Goal: Information Seeking & Learning: Check status

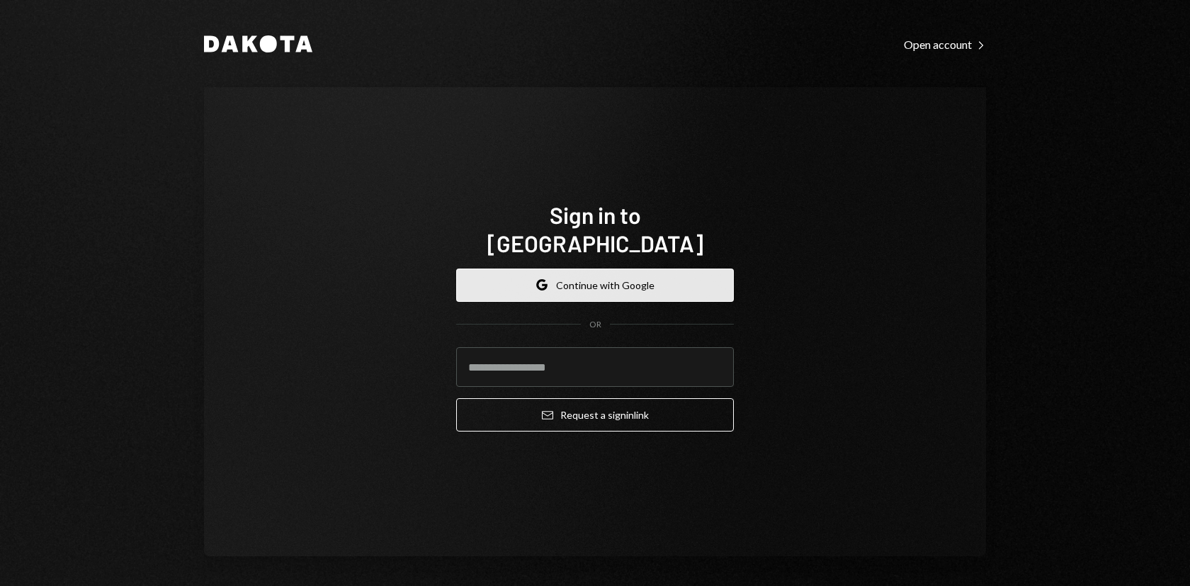
click at [597, 271] on button "Google Continue with Google" at bounding box center [595, 284] width 278 height 33
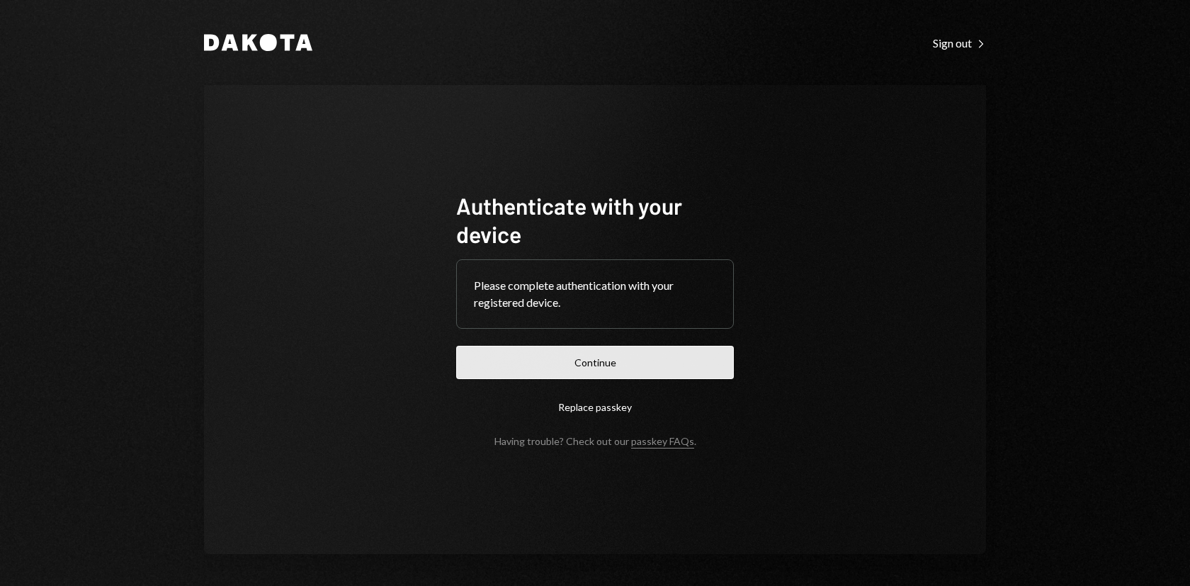
click at [619, 361] on button "Continue" at bounding box center [595, 362] width 278 height 33
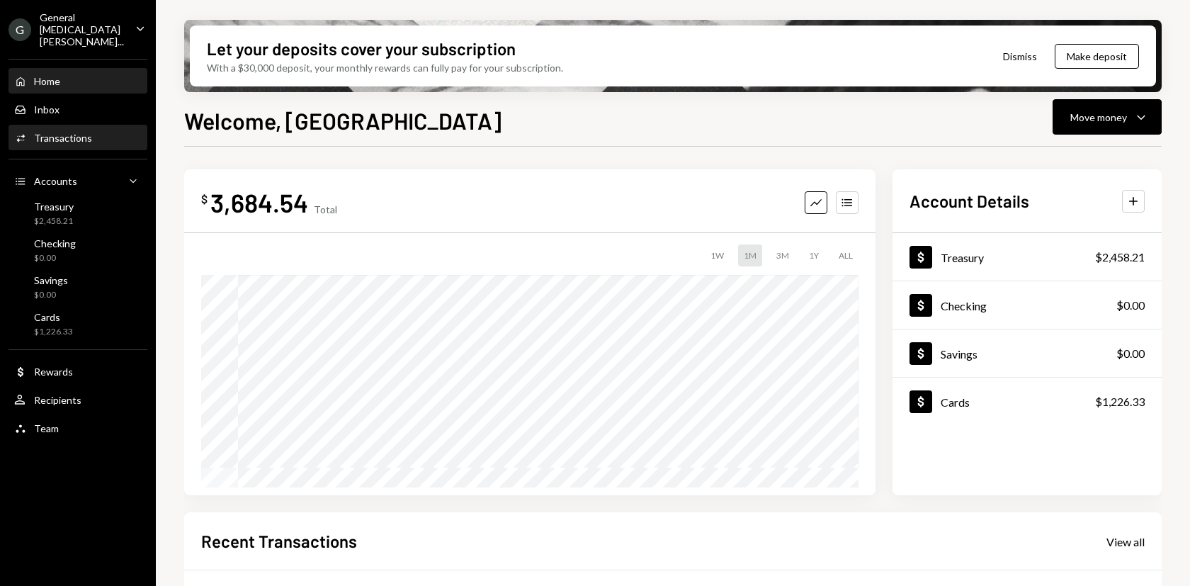
click at [62, 132] on div "Transactions" at bounding box center [63, 138] width 58 height 12
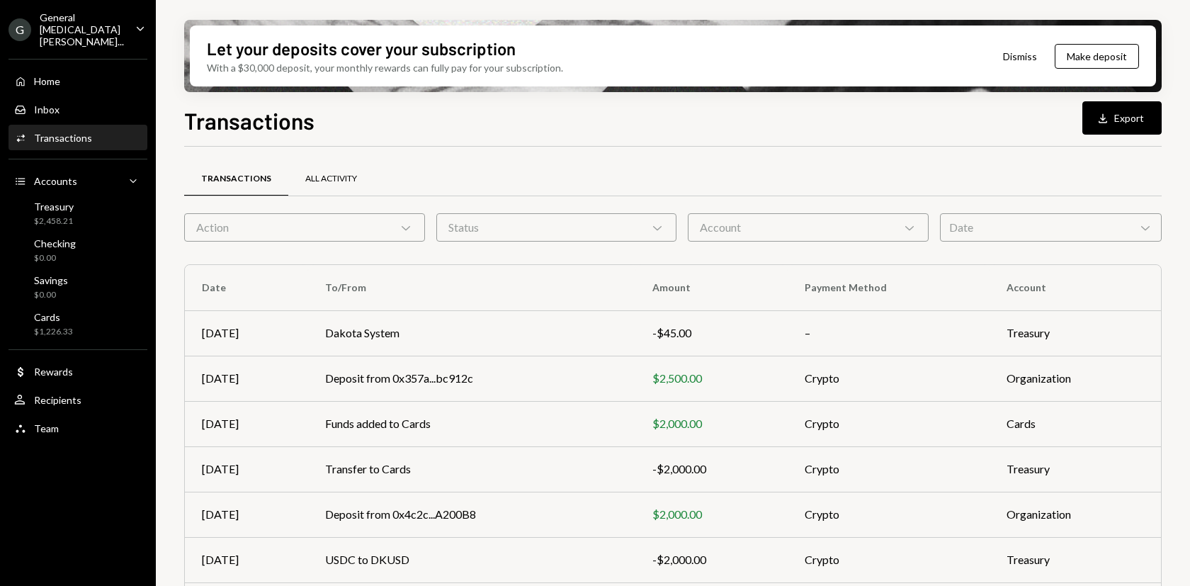
click at [312, 176] on div "All Activity" at bounding box center [331, 179] width 52 height 12
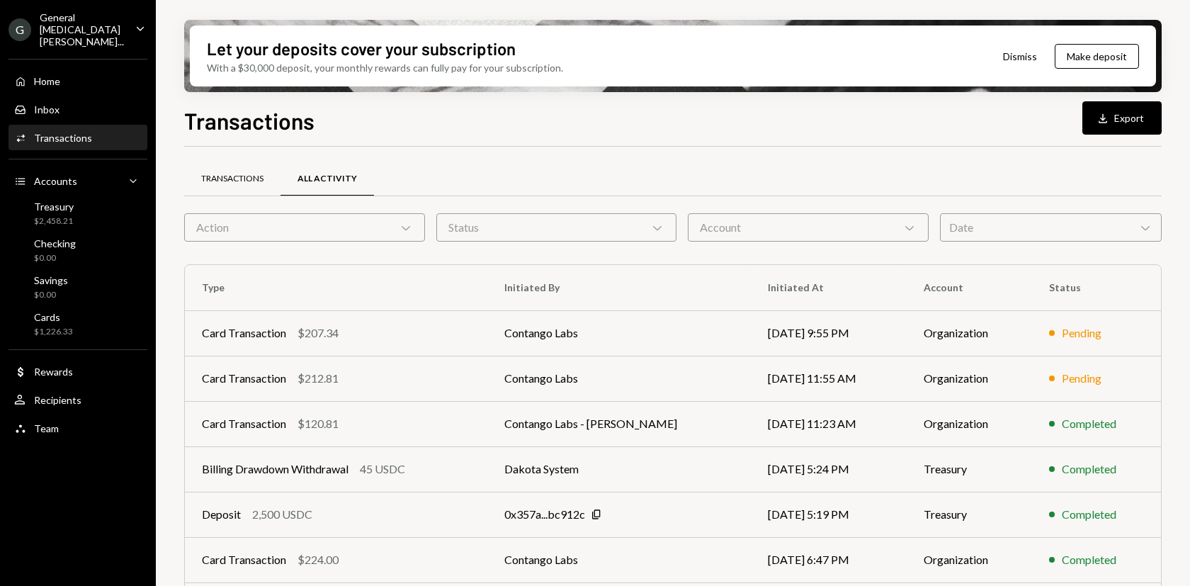
click at [243, 194] on div "Transactions" at bounding box center [232, 179] width 96 height 34
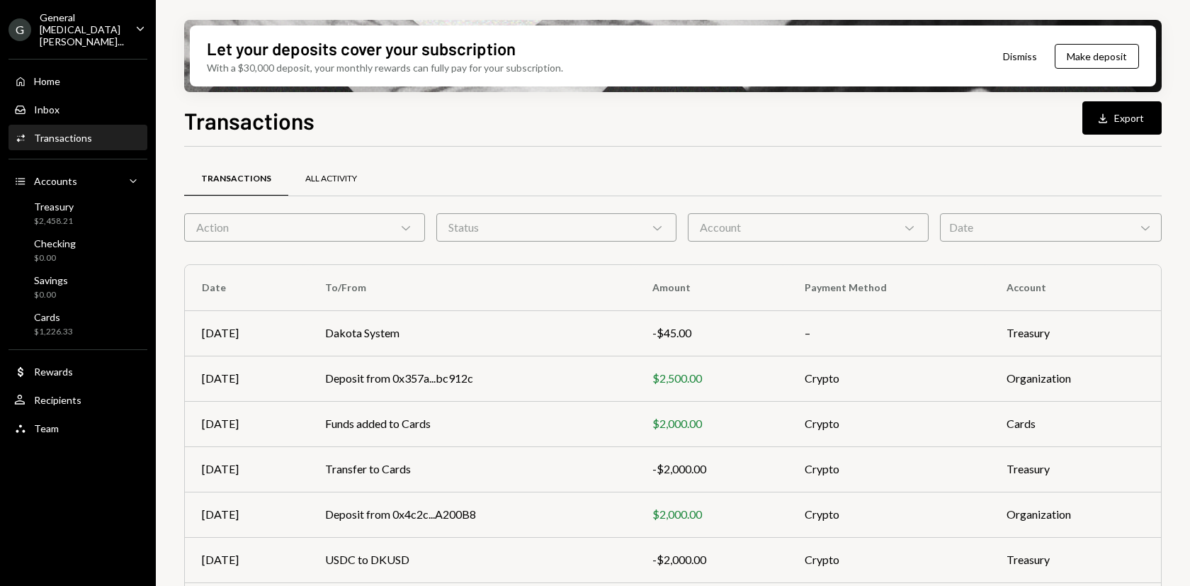
click at [309, 186] on div "All Activity" at bounding box center [331, 179] width 86 height 34
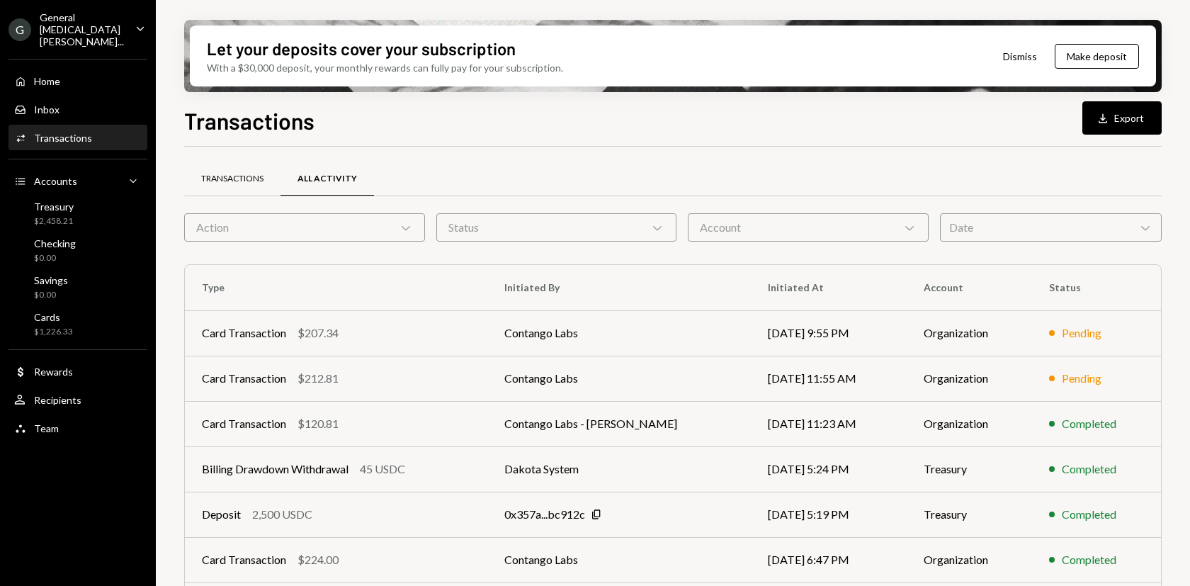
click at [258, 166] on div "Transactions" at bounding box center [232, 179] width 96 height 34
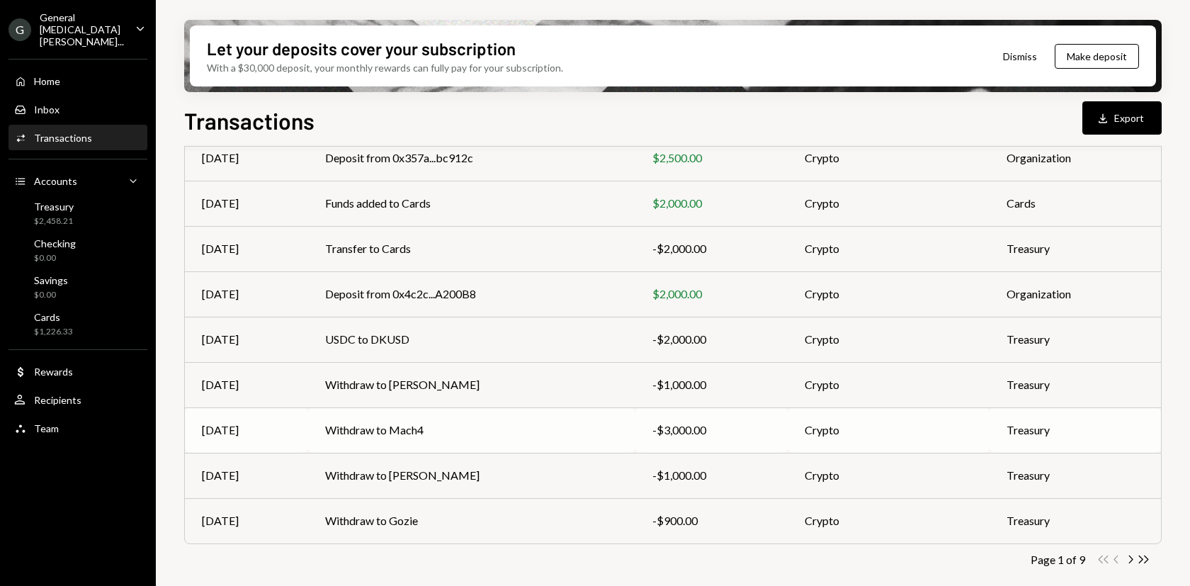
scroll to position [221, 0]
click at [1129, 554] on icon "Chevron Right" at bounding box center [1129, 558] width 13 height 13
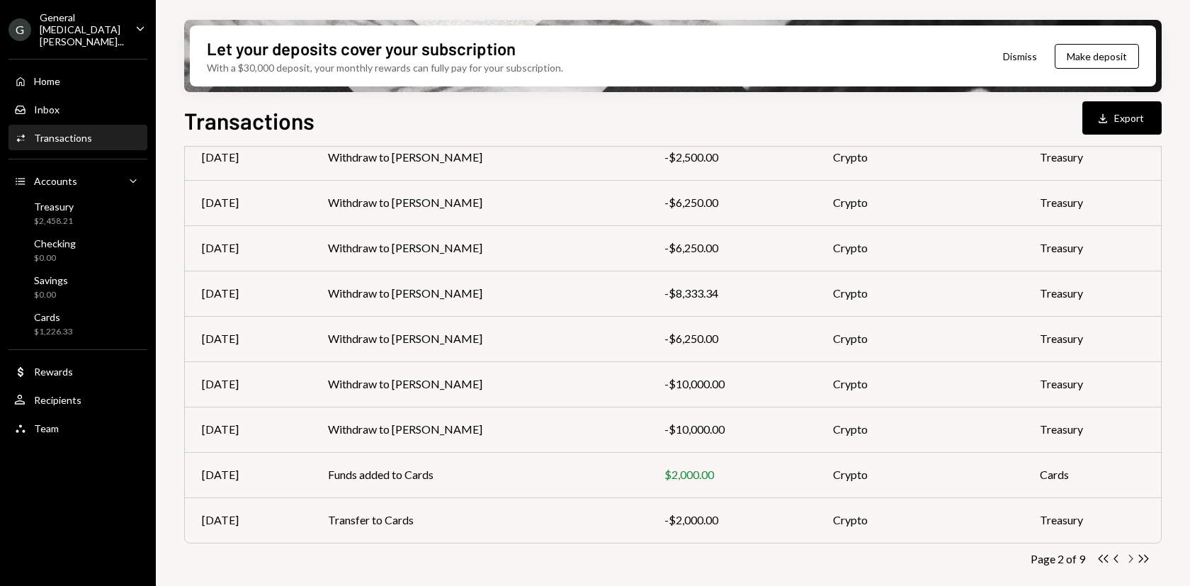
click at [1131, 557] on icon "Chevron Right" at bounding box center [1129, 558] width 13 height 13
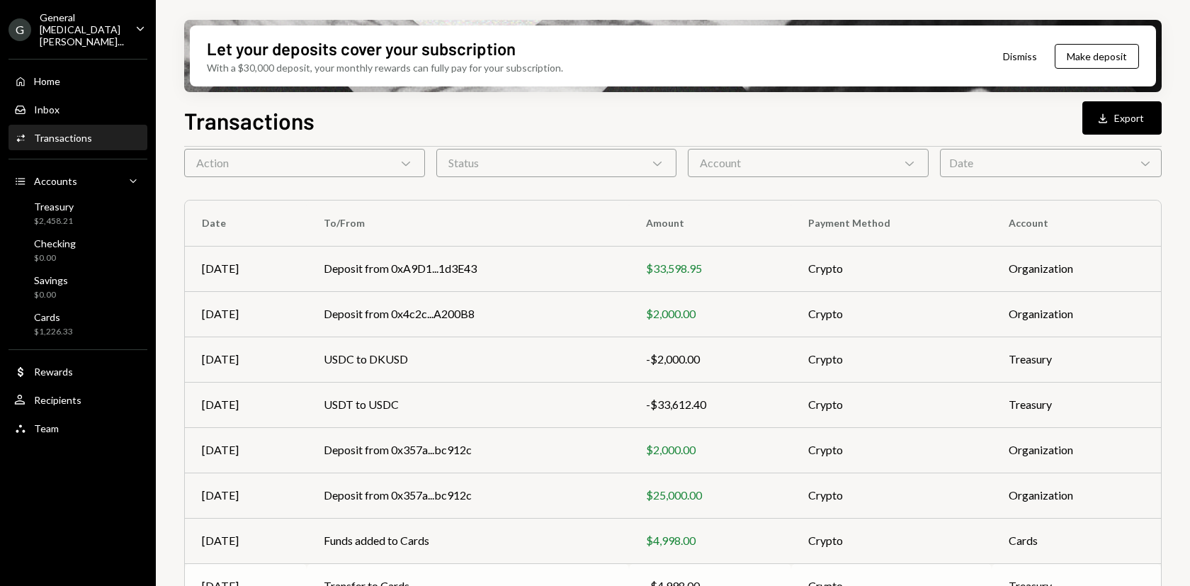
scroll to position [0, 0]
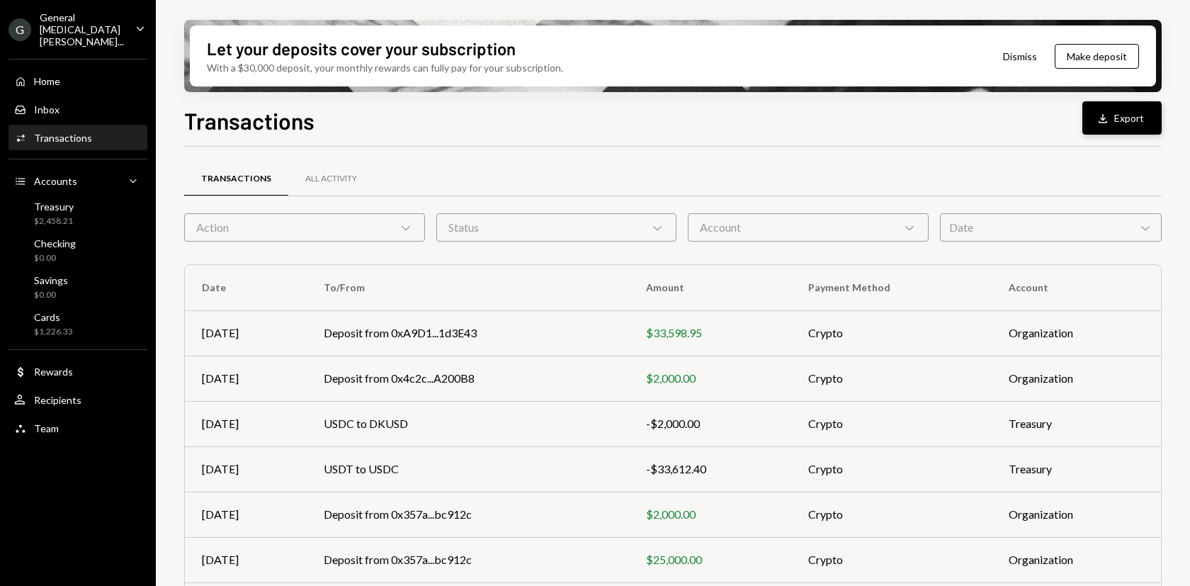
click at [1115, 123] on button "Download Export" at bounding box center [1121, 117] width 79 height 33
click at [1095, 120] on icon "Download" at bounding box center [1102, 118] width 14 height 14
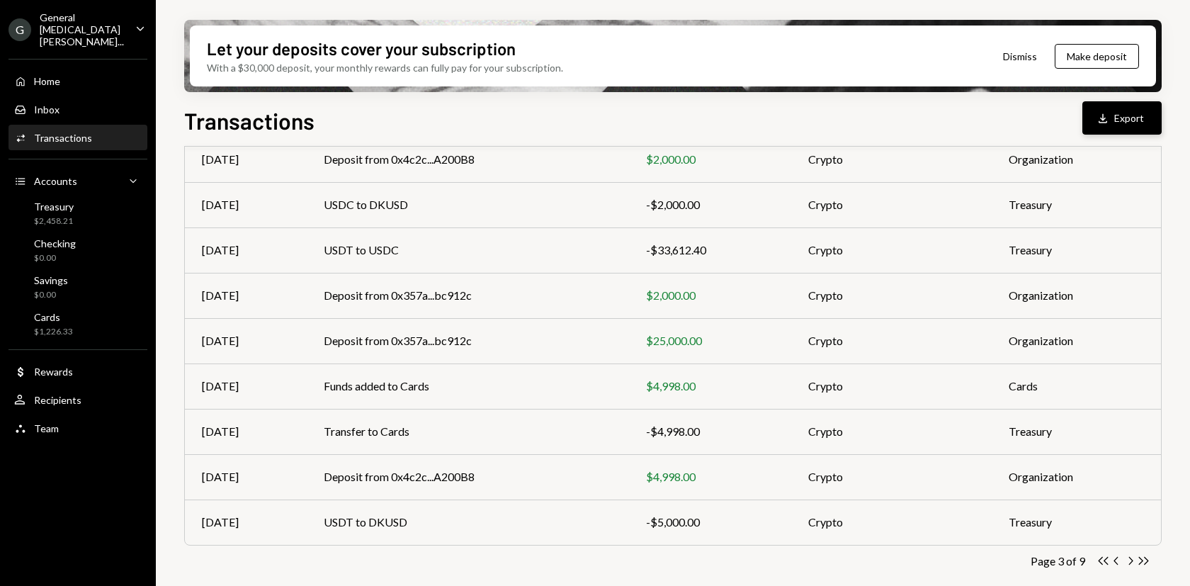
scroll to position [221, 0]
click at [1129, 558] on icon "Chevron Right" at bounding box center [1129, 558] width 13 height 13
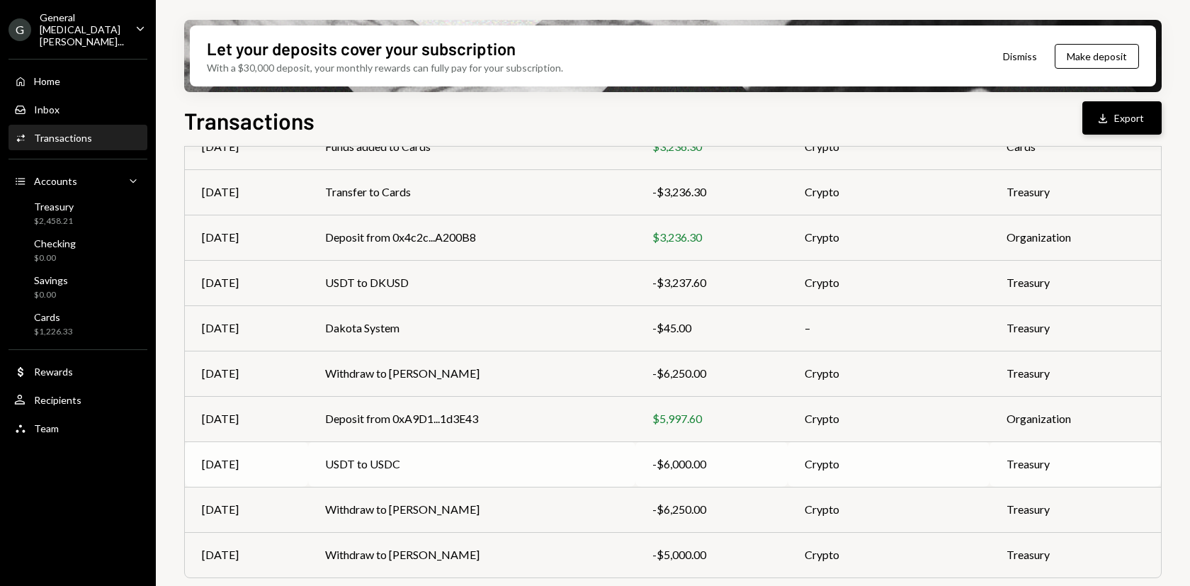
scroll to position [185, 0]
copy td "Deposit from 0xA9D1...1d3E43"
drag, startPoint x: 473, startPoint y: 421, endPoint x: 319, endPoint y: 454, distance: 157.8
click at [319, 454] on tbody "[DATE] Funds added to Cards $3,236.30 Crypto Cards [DATE] Transfer to Cards -$3…" at bounding box center [673, 351] width 976 height 453
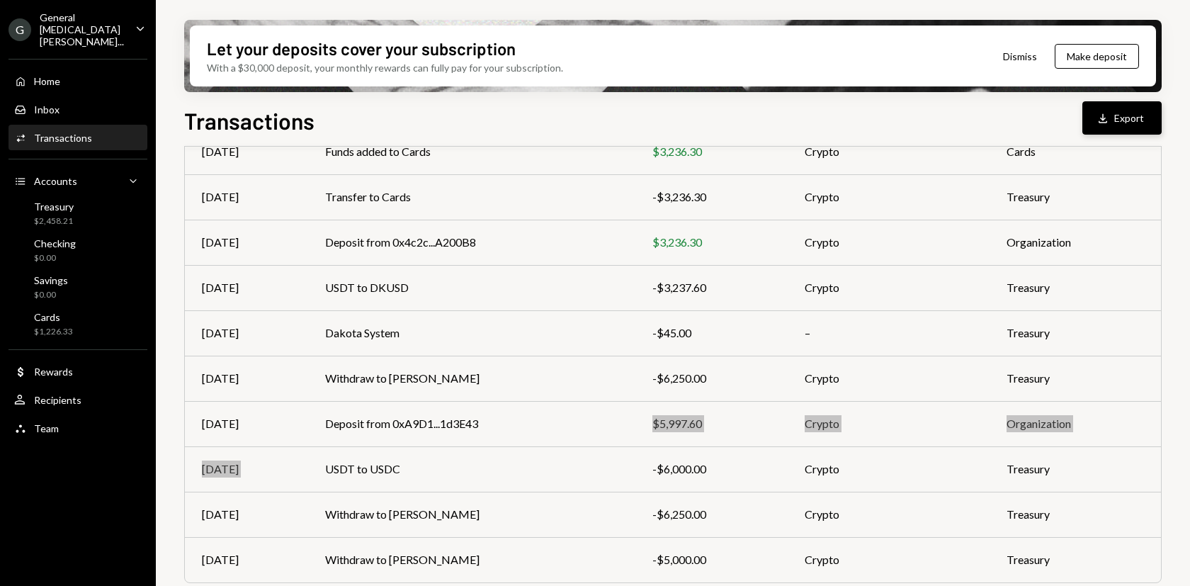
scroll to position [164, 0]
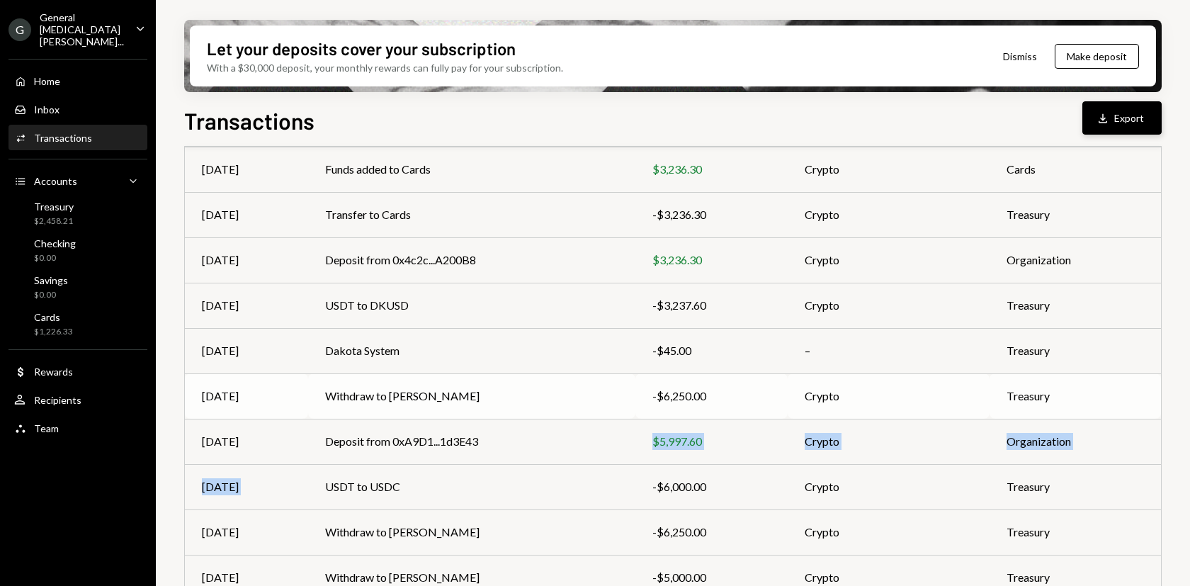
copy td "[PERSON_NAME]"
drag, startPoint x: 456, startPoint y: 398, endPoint x: 386, endPoint y: 416, distance: 72.5
click at [386, 416] on td "Withdraw to [PERSON_NAME]" at bounding box center [471, 395] width 327 height 45
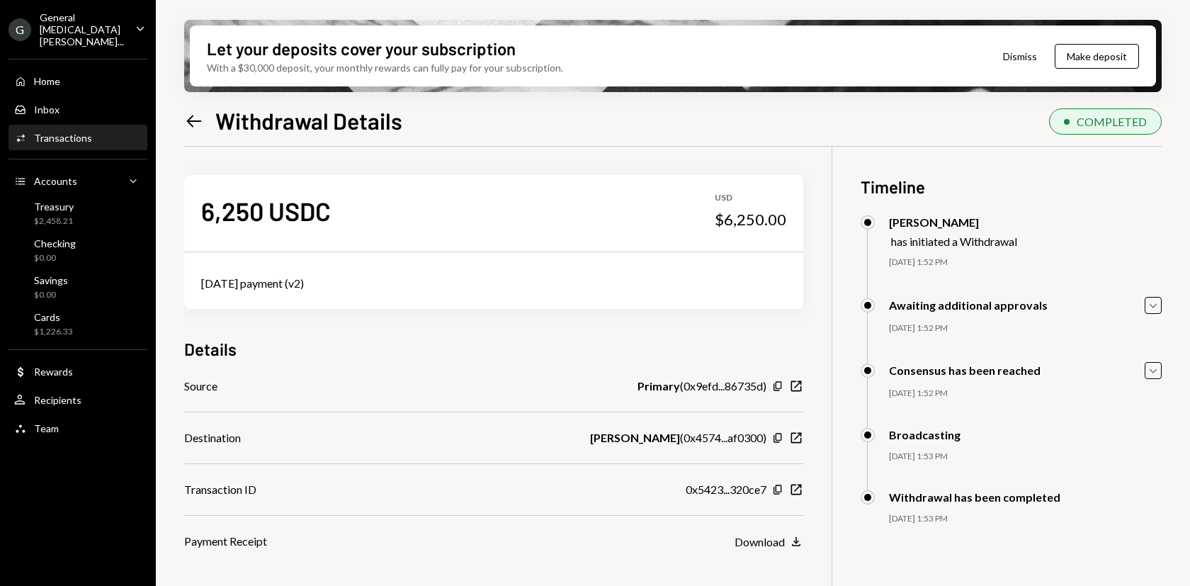
click at [191, 118] on icon at bounding box center [194, 121] width 15 height 12
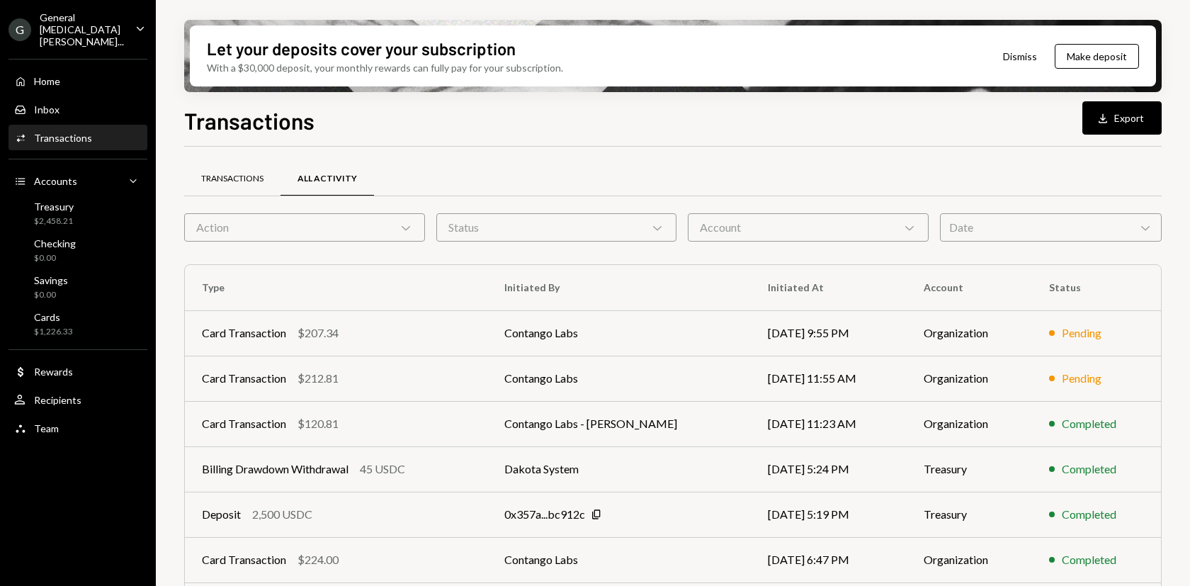
click at [235, 174] on div "Transactions" at bounding box center [232, 179] width 62 height 12
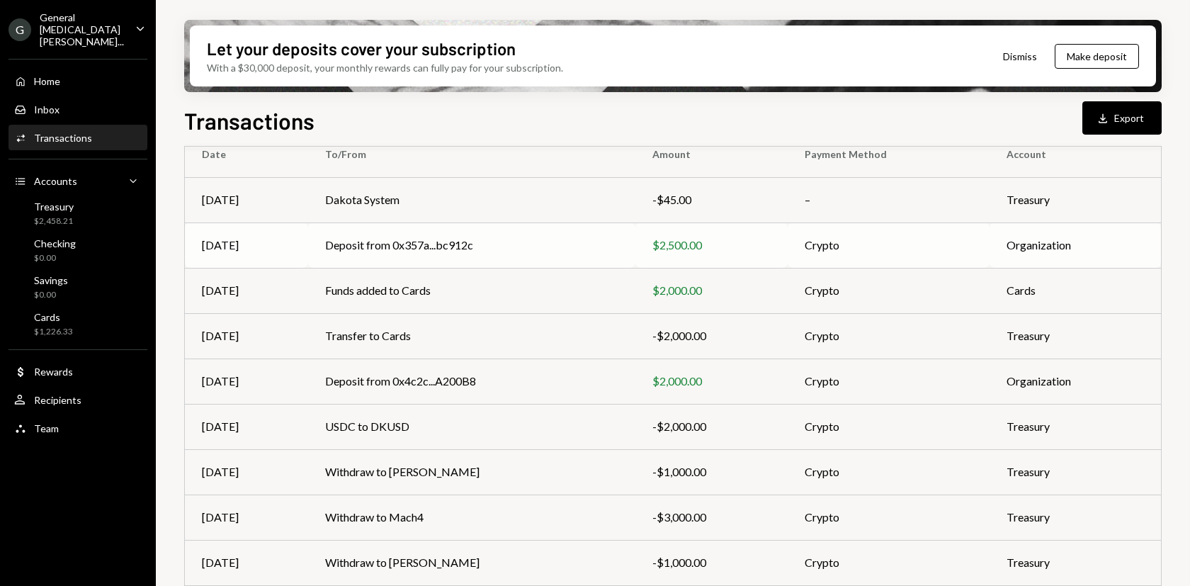
scroll to position [221, 0]
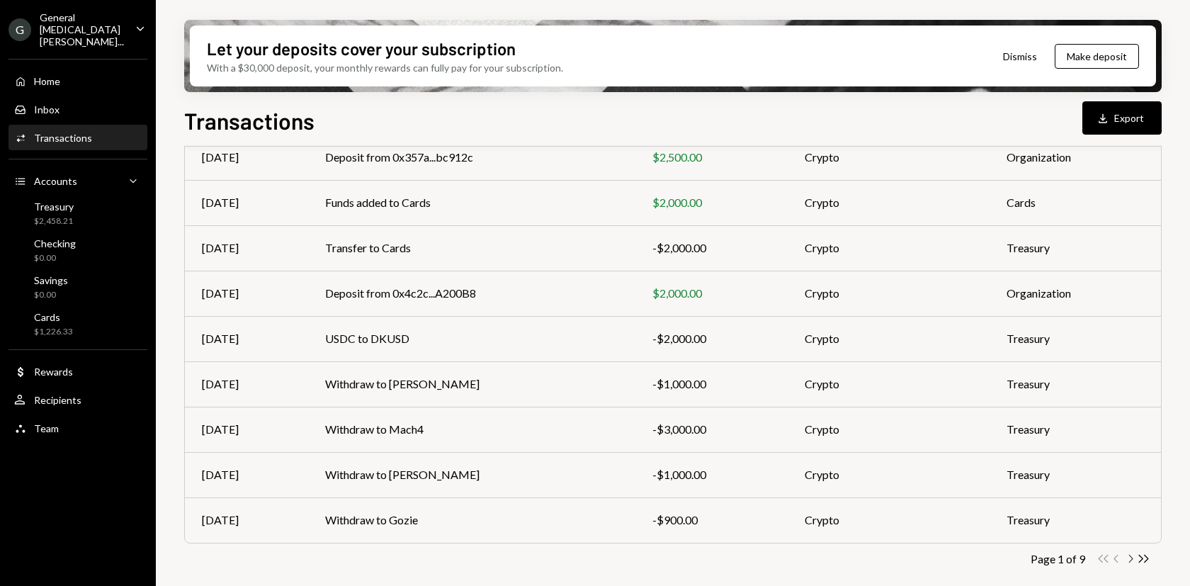
click at [1132, 559] on icon "Chevron Right" at bounding box center [1129, 558] width 13 height 13
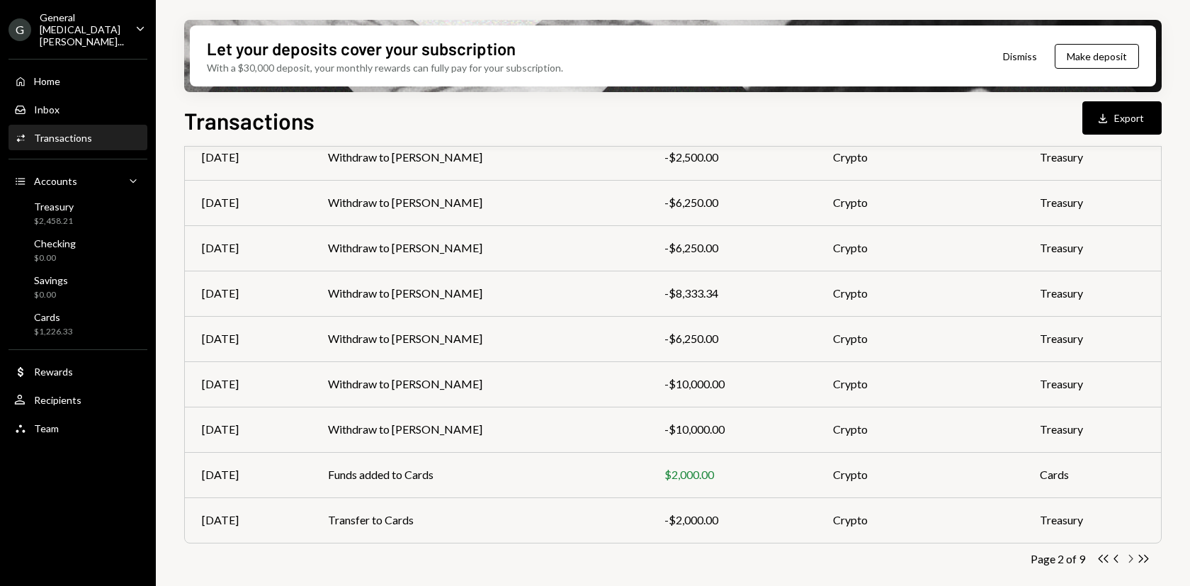
click at [1127, 558] on icon "Chevron Right" at bounding box center [1129, 558] width 13 height 13
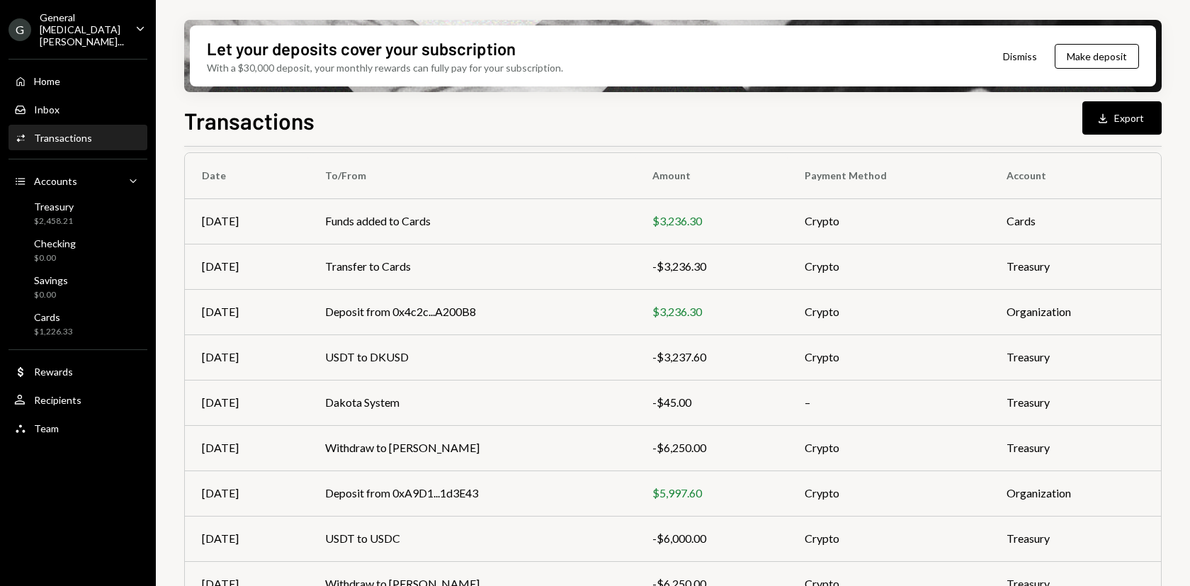
scroll to position [82, 0]
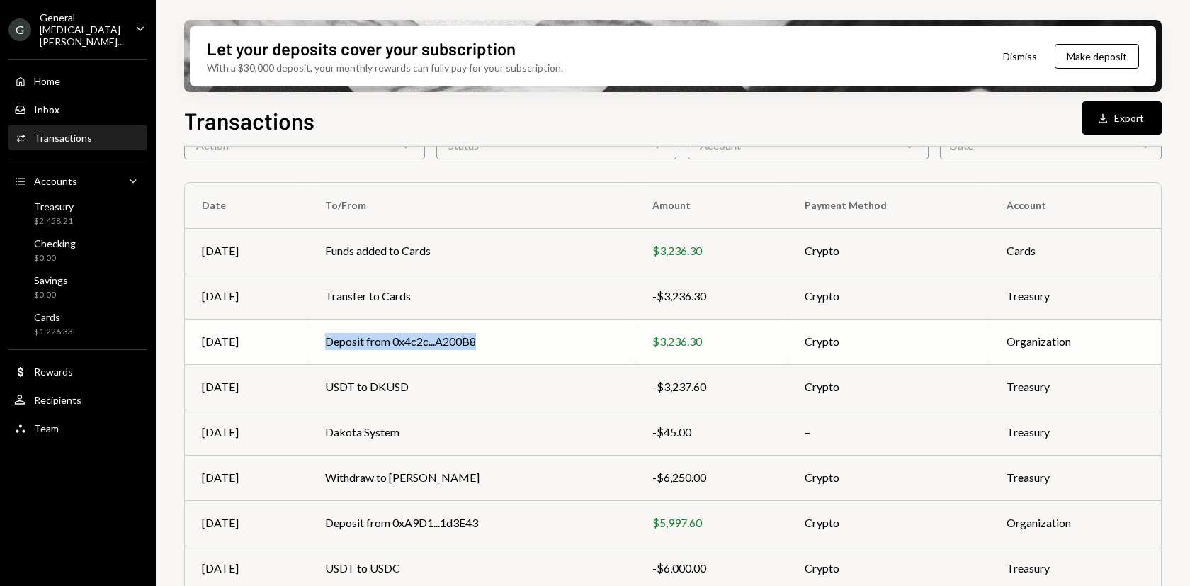
copy td "Deposit from 0x4c2c...A200B8"
drag, startPoint x: 471, startPoint y: 344, endPoint x: 380, endPoint y: 300, distance: 101.0
click at [380, 300] on tbody "[DATE] Funds added to Cards $3,236.30 Crypto Cards [DATE] Transfer to Cards -$3…" at bounding box center [673, 454] width 976 height 453
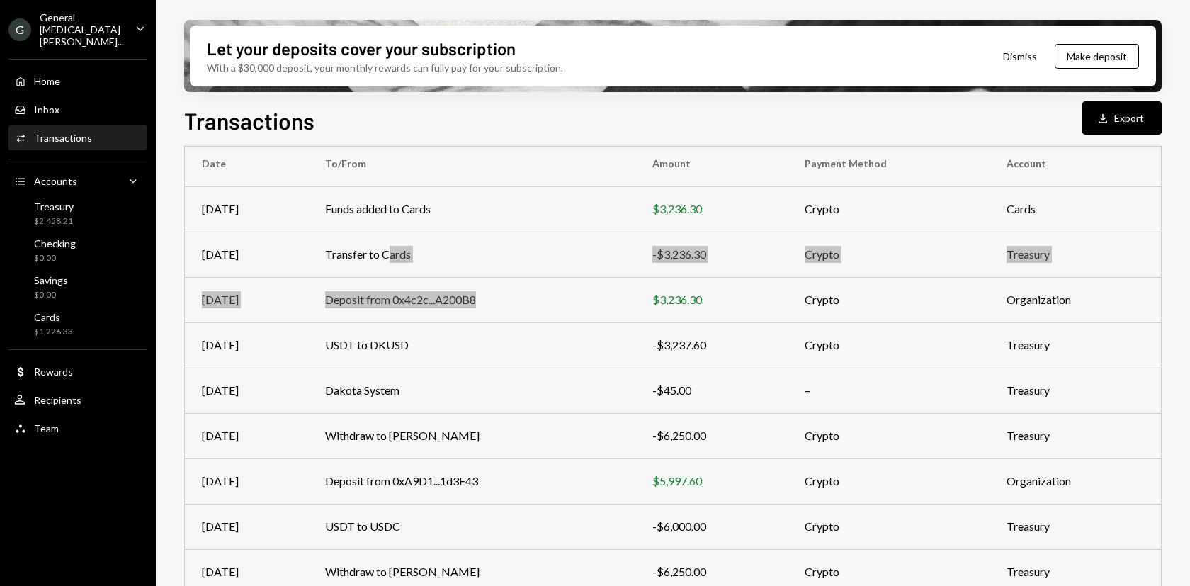
scroll to position [221, 0]
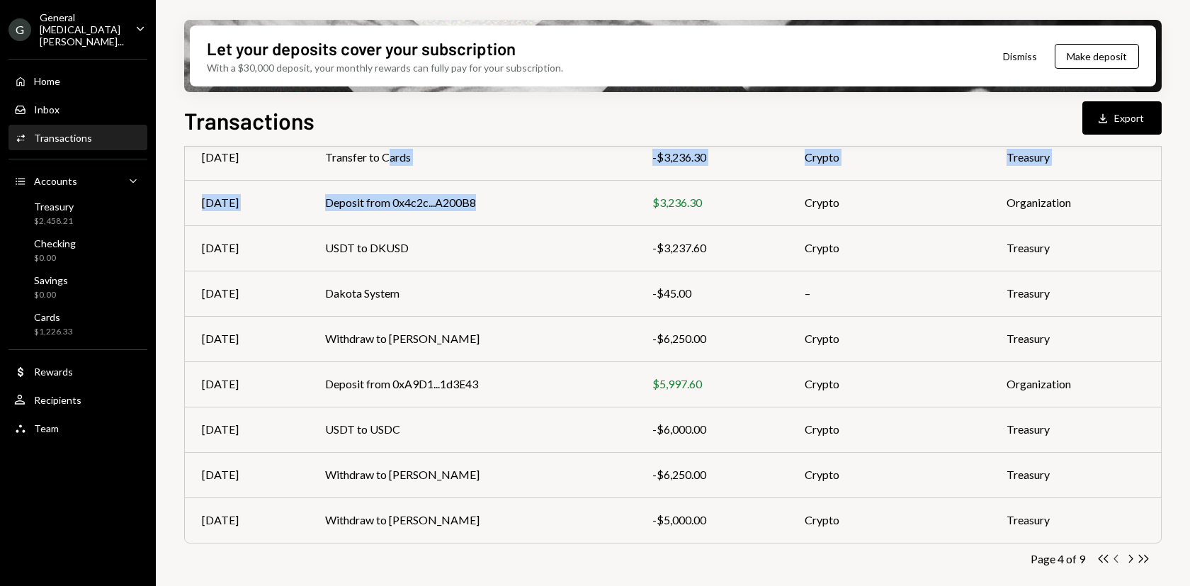
click at [1117, 561] on icon "button" at bounding box center [1115, 558] width 4 height 8
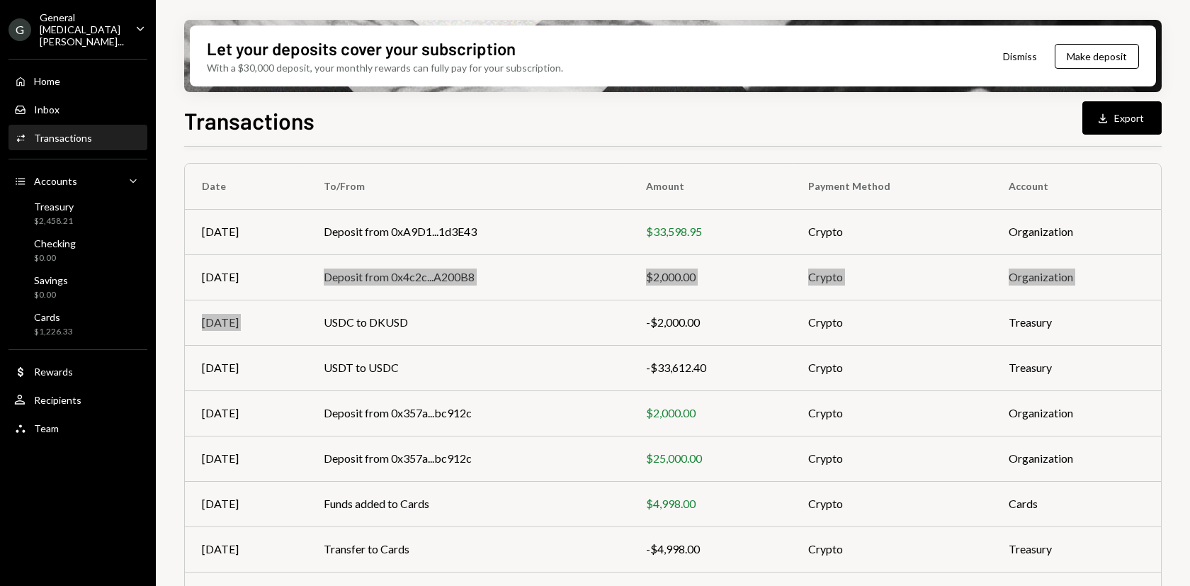
scroll to position [101, 0]
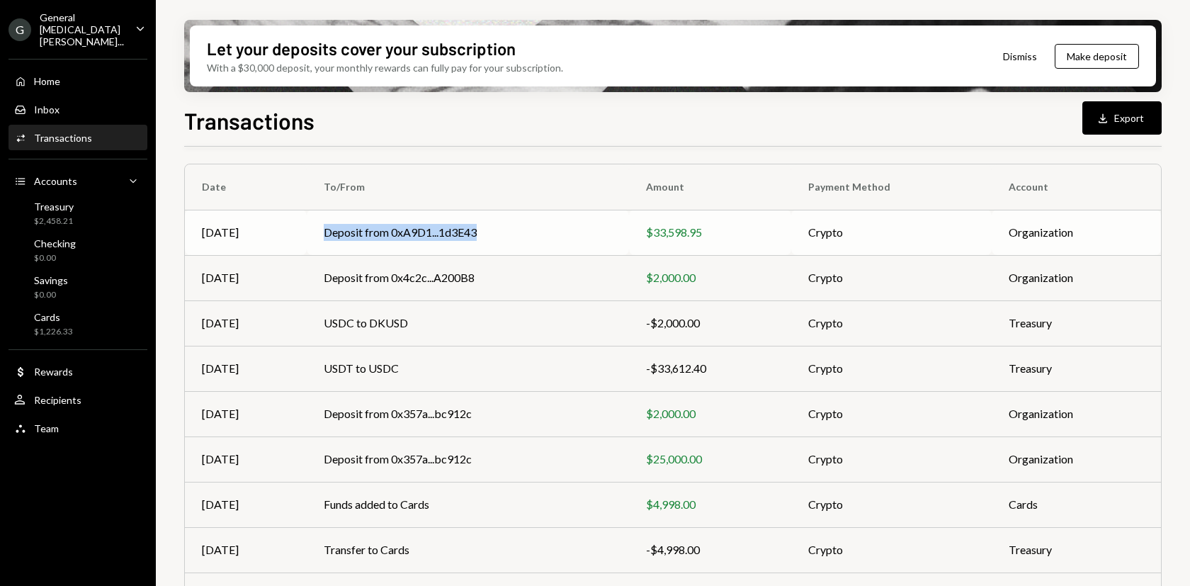
copy tr "Deposit from 0xA9D1...1d3E43"
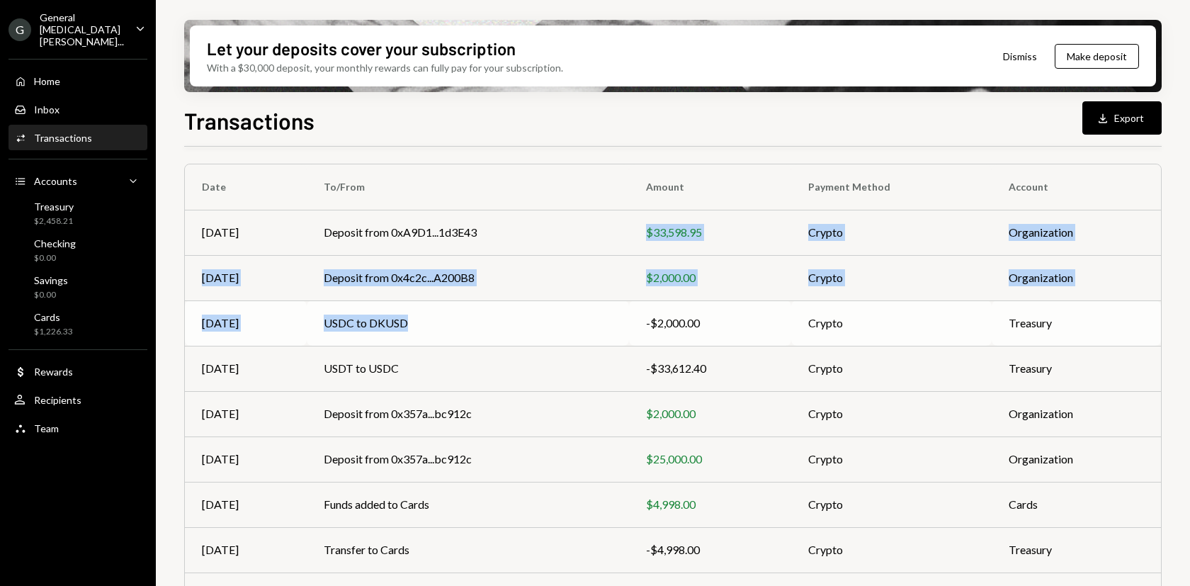
drag, startPoint x: 472, startPoint y: 232, endPoint x: 412, endPoint y: 322, distance: 108.2
click at [412, 322] on tbody "Jul 28 Deposit from 0xA9D1...1d3E43 $33,598.95 Crypto Organization Jul 28 Depos…" at bounding box center [673, 436] width 976 height 453
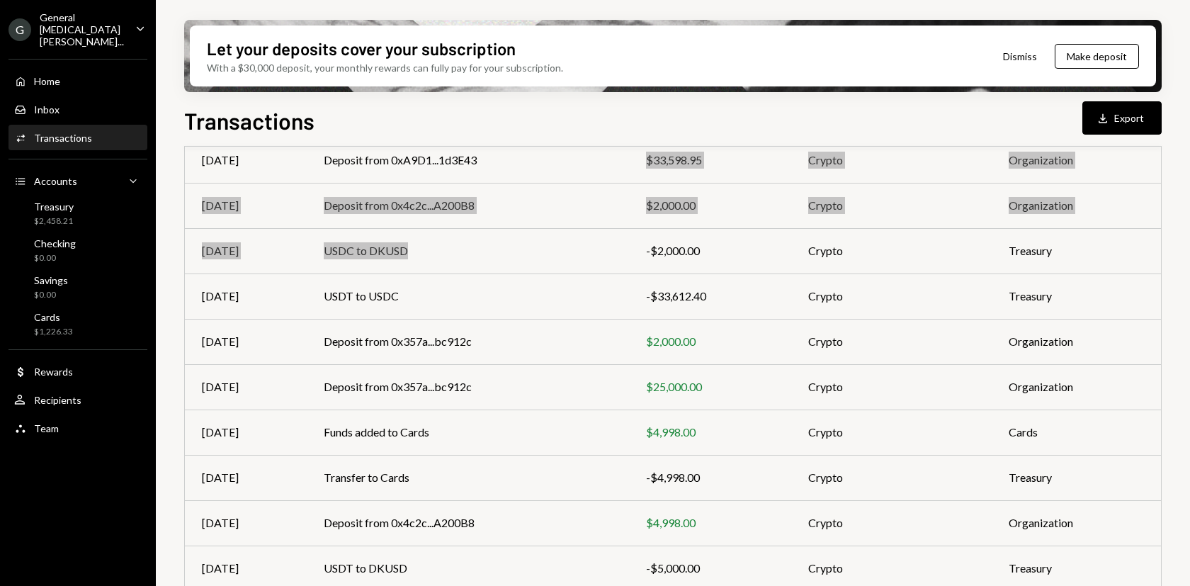
scroll to position [221, 0]
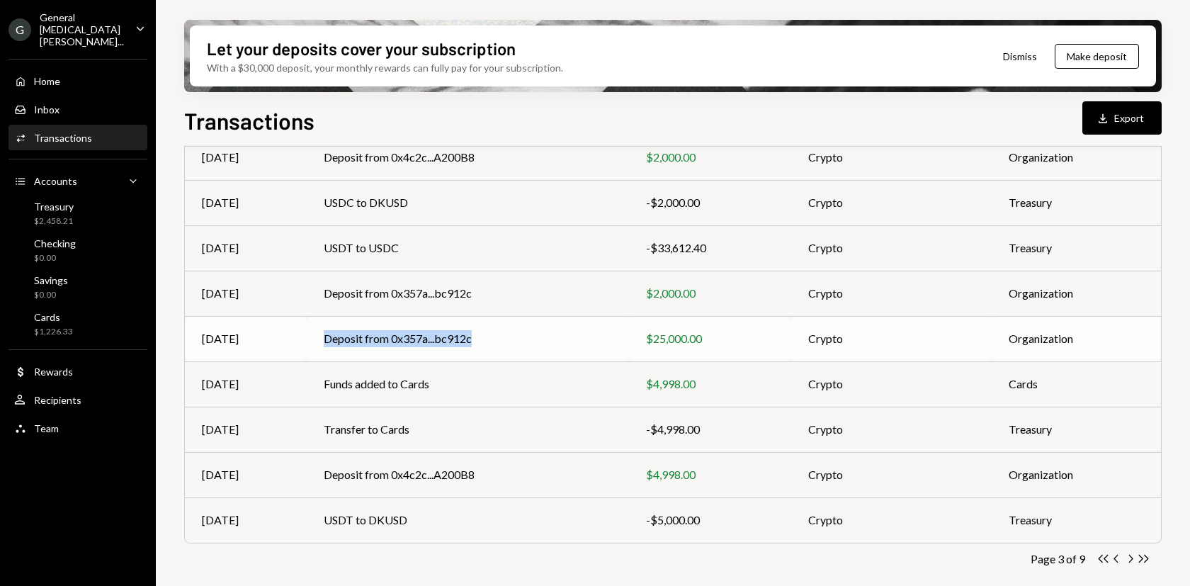
copy td "Deposit from 0x357a...bc912c"
drag, startPoint x: 414, startPoint y: 345, endPoint x: 324, endPoint y: 381, distance: 96.9
click at [321, 385] on tbody "Jul 28 Deposit from 0xA9D1...1d3E43 $33,598.95 Crypto Organization Jul 28 Depos…" at bounding box center [673, 315] width 976 height 453
click at [1115, 559] on icon "button" at bounding box center [1115, 558] width 4 height 8
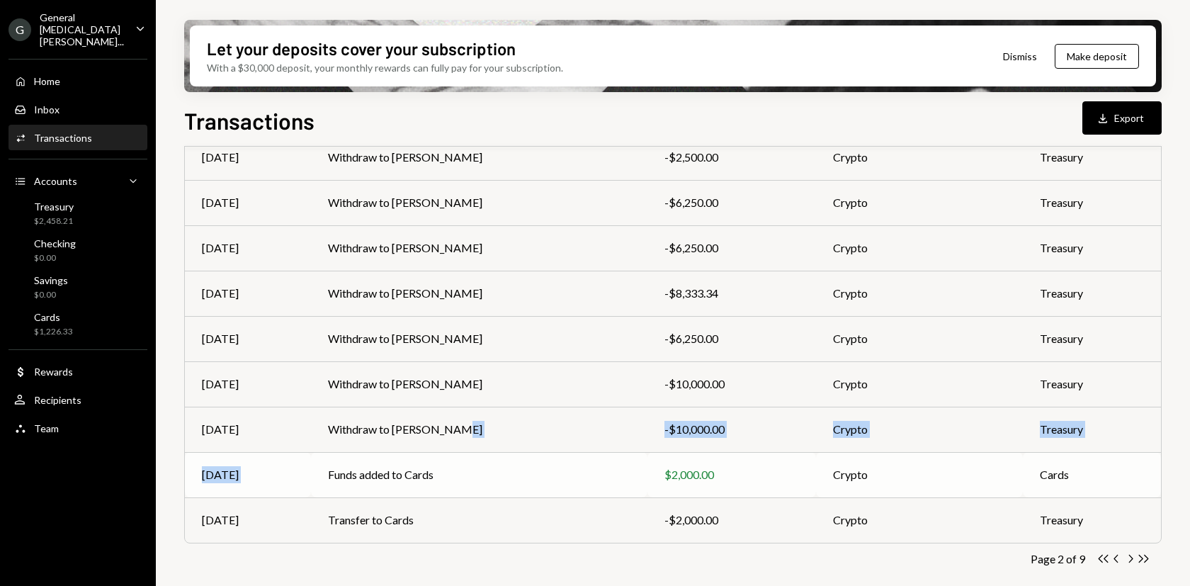
drag, startPoint x: 448, startPoint y: 433, endPoint x: 382, endPoint y: 463, distance: 72.3
click at [382, 462] on tbody "Jul 28 Withdraw to Alex Hanoi -$2,500.00 Crypto Treasury Jul 28 Withdraw to Dan…" at bounding box center [673, 315] width 976 height 453
copy td "Ron Samaroo"
drag, startPoint x: 460, startPoint y: 433, endPoint x: 384, endPoint y: 457, distance: 80.2
click at [384, 457] on tbody "Jul 28 Withdraw to Alex Hanoi -$2,500.00 Crypto Treasury Jul 28 Withdraw to Dan…" at bounding box center [673, 315] width 976 height 453
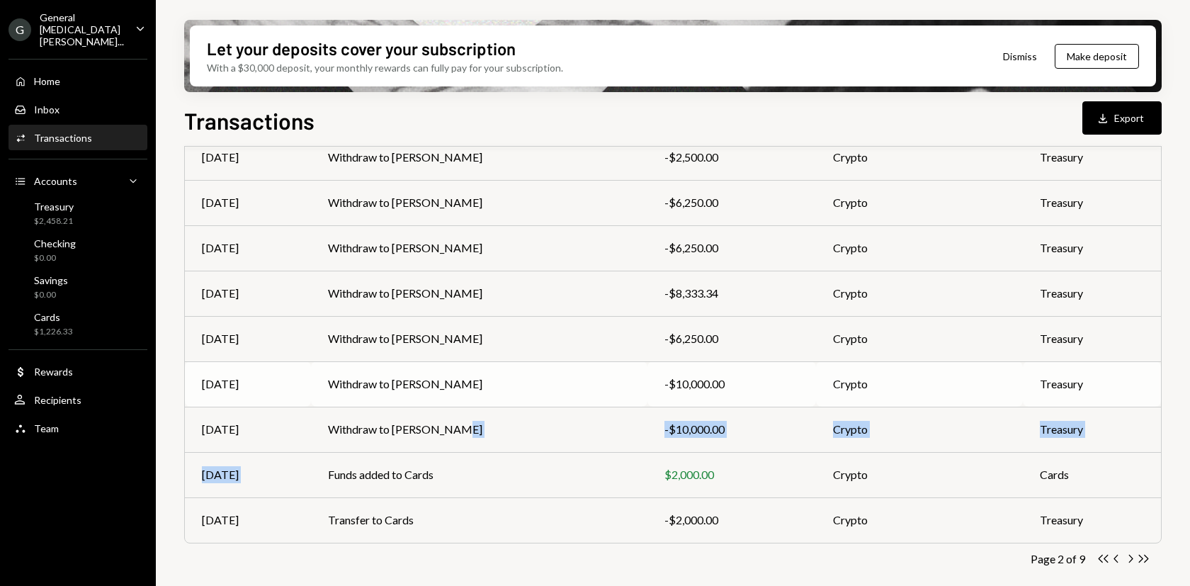
copy td "Rene Bustamante"
drag, startPoint x: 455, startPoint y: 385, endPoint x: 384, endPoint y: 416, distance: 78.0
click at [384, 416] on tbody "Jul 28 Withdraw to Alex Hanoi -$2,500.00 Crypto Treasury Jul 28 Withdraw to Dan…" at bounding box center [673, 315] width 976 height 453
copy td "[PERSON_NAME]"
drag, startPoint x: 486, startPoint y: 338, endPoint x: 616, endPoint y: 369, distance: 133.3
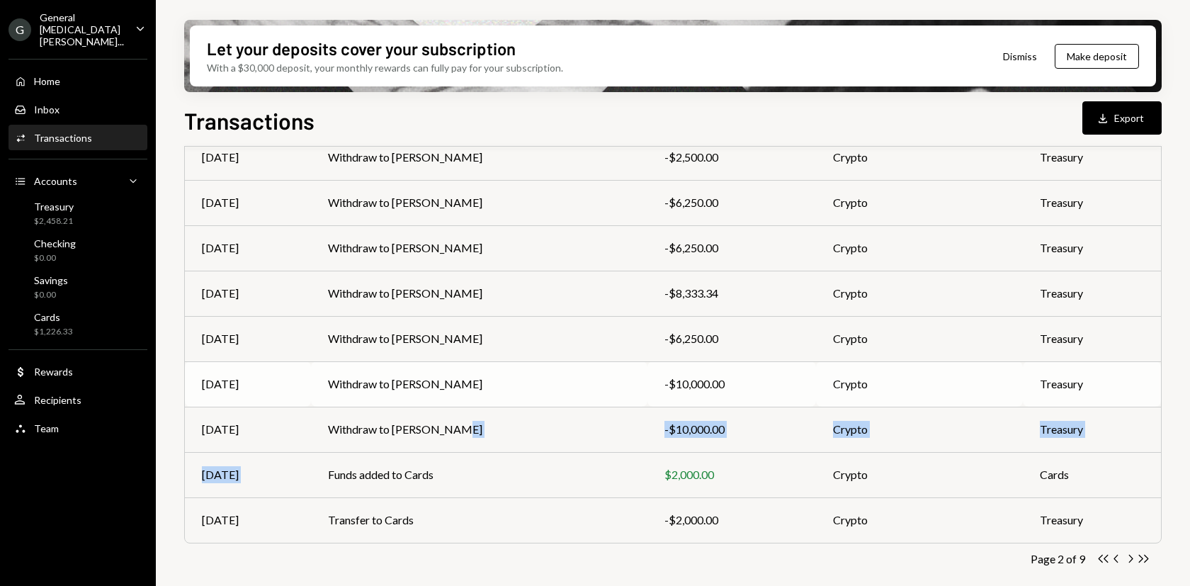
click at [386, 375] on tbody "Jul 28 Withdraw to Alex Hanoi -$2,500.00 Crypto Treasury Jul 28 Withdraw to Dan…" at bounding box center [673, 315] width 976 height 453
copy td "Tony Le"
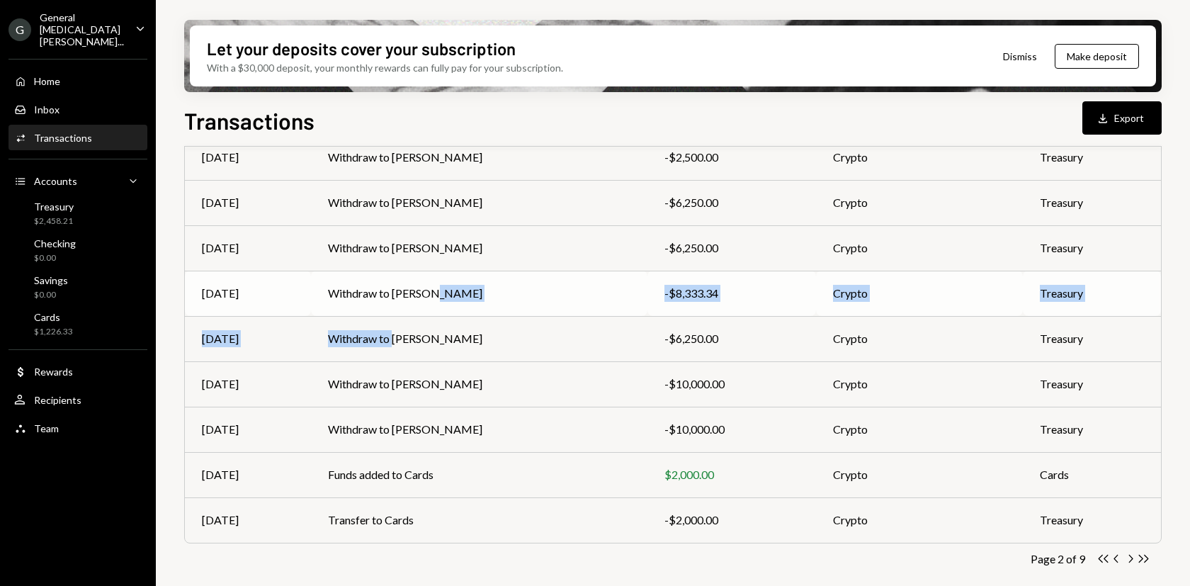
drag, startPoint x: 438, startPoint y: 295, endPoint x: 850, endPoint y: 290, distance: 412.2
click at [386, 331] on tbody "Jul 28 Withdraw to Alex Hanoi -$2,500.00 Crypto Treasury Jul 28 Withdraw to Dan…" at bounding box center [673, 315] width 976 height 453
copy td "Sean Ryer"
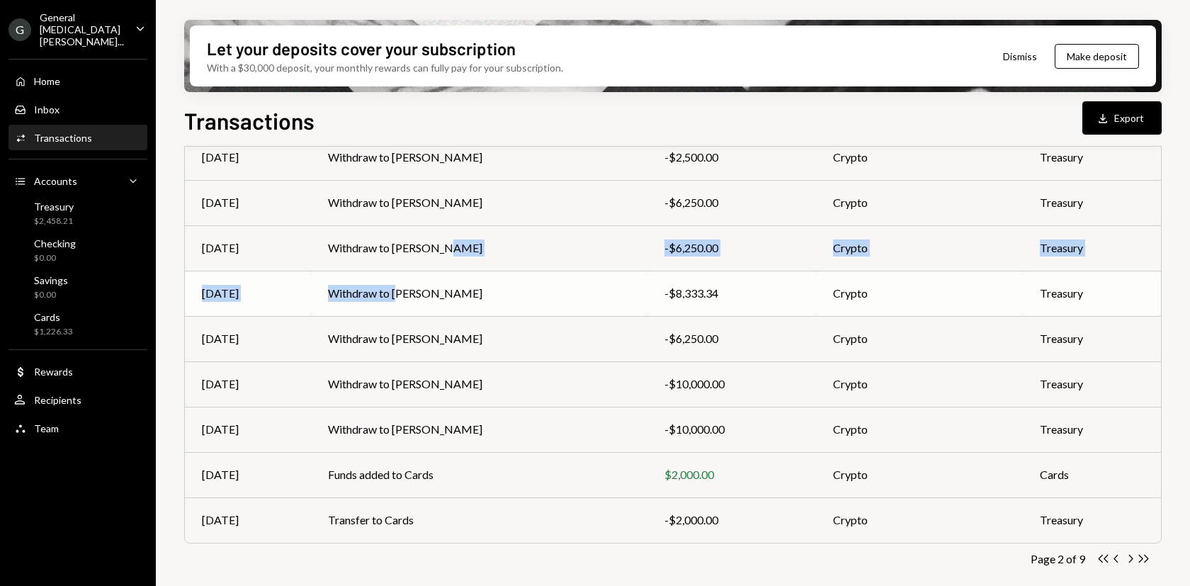
drag, startPoint x: 440, startPoint y: 249, endPoint x: 382, endPoint y: 287, distance: 69.5
click at [382, 287] on tbody "Jul 28 Withdraw to Alex Hanoi -$2,500.00 Crypto Treasury Jul 28 Withdraw to Dan…" at bounding box center [673, 315] width 976 height 453
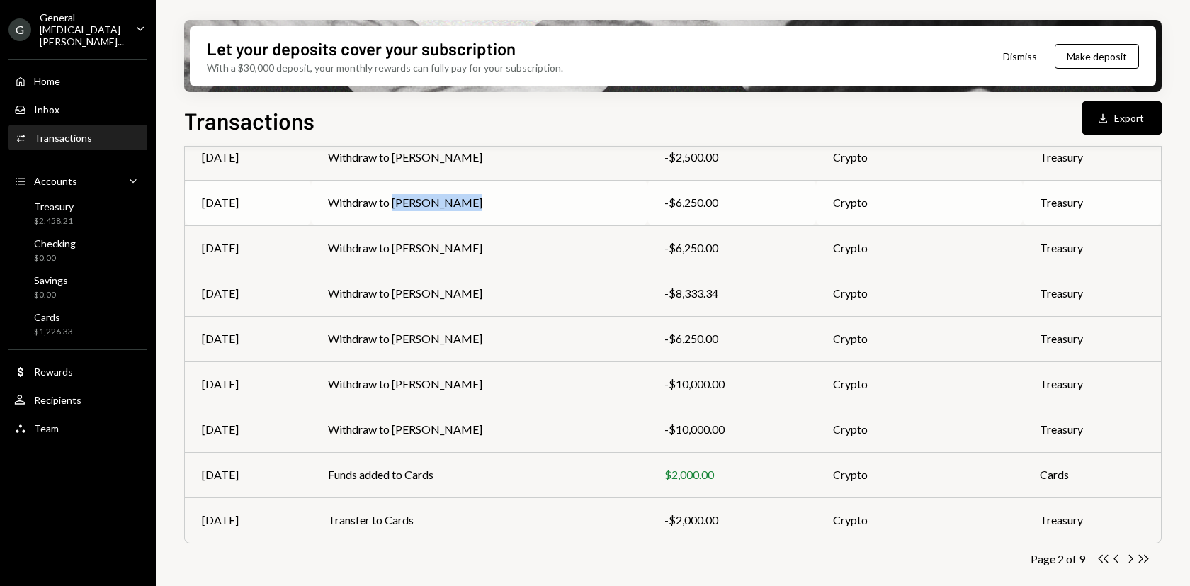
copy td "Egor Grigorev"
drag, startPoint x: 451, startPoint y: 209, endPoint x: 377, endPoint y: 235, distance: 78.8
click at [377, 235] on tbody "Jul 28 Withdraw to Alex Hanoi -$2,500.00 Crypto Treasury Jul 28 Withdraw to Dan…" at bounding box center [673, 315] width 976 height 453
copy td "Danny Hanoi"
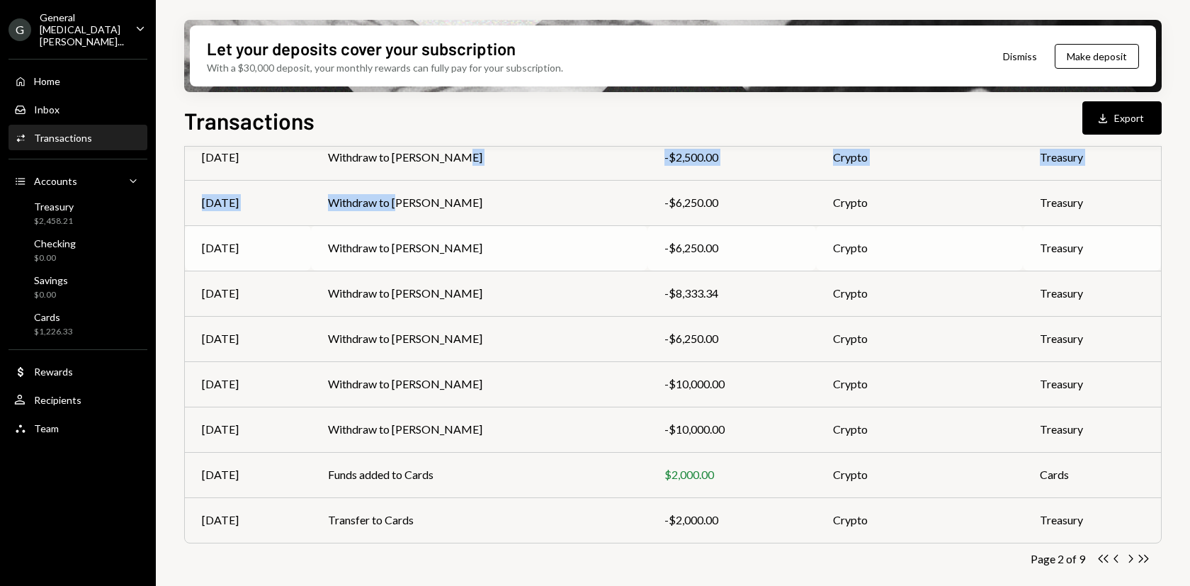
drag, startPoint x: 444, startPoint y: 159, endPoint x: 865, endPoint y: 234, distance: 428.1
click at [386, 203] on tbody "Jul 28 Withdraw to Alex Hanoi -$2,500.00 Crypto Treasury Jul 28 Withdraw to Dan…" at bounding box center [673, 315] width 976 height 453
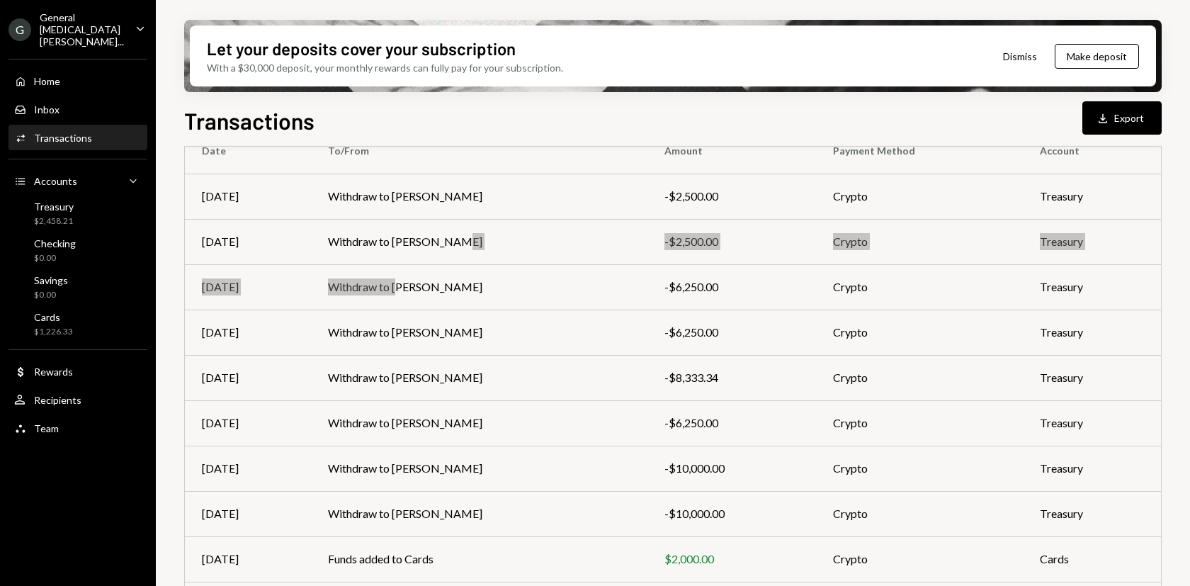
scroll to position [132, 0]
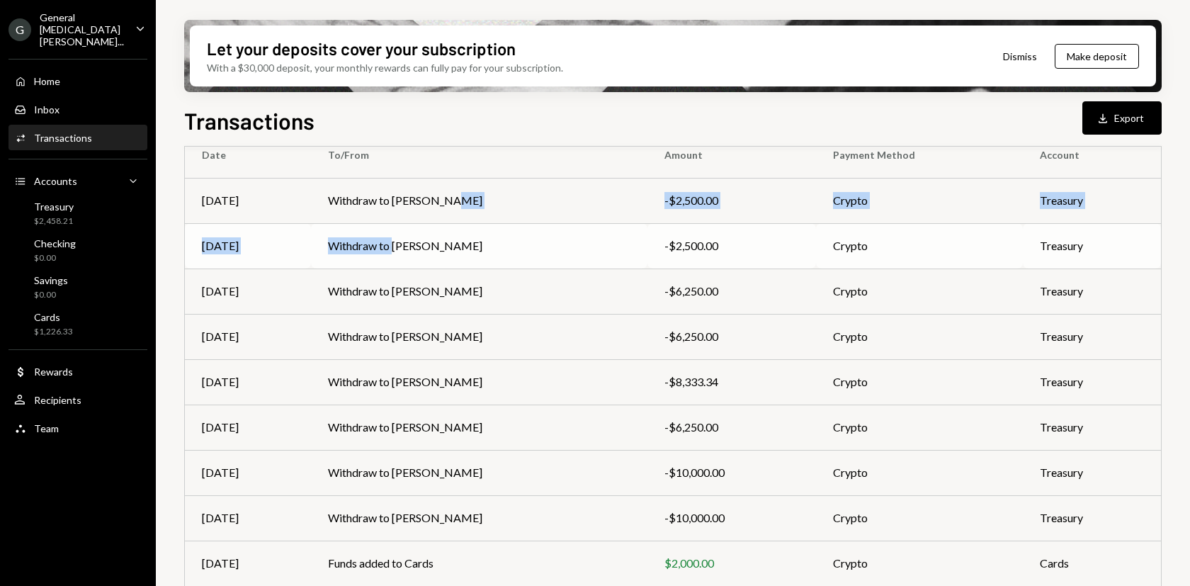
drag, startPoint x: 436, startPoint y: 202, endPoint x: 394, endPoint y: 254, distance: 66.9
click at [385, 251] on tbody "Jul 28 Withdraw to Alex Hanoi -$2,500.00 Crypto Treasury Jul 28 Withdraw to Dan…" at bounding box center [673, 404] width 976 height 453
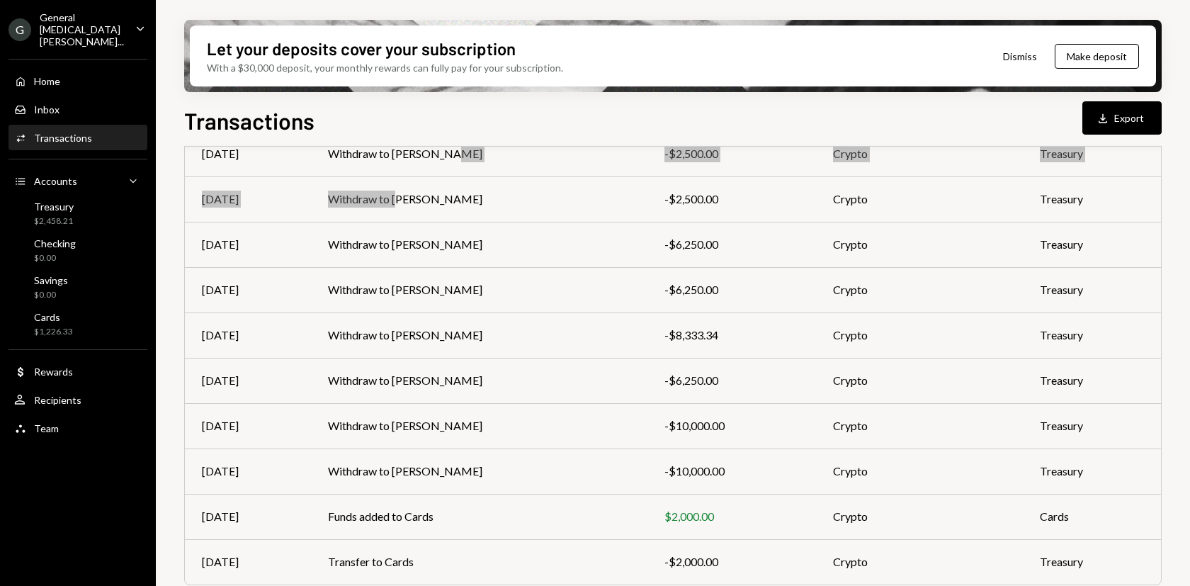
scroll to position [221, 0]
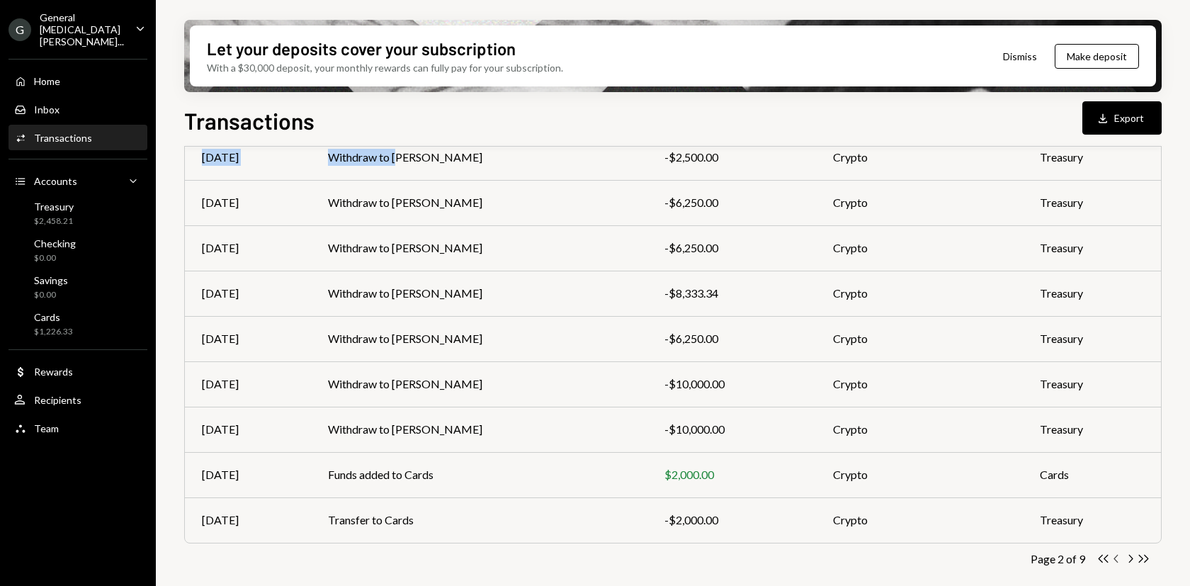
click at [1117, 557] on icon "Chevron Left" at bounding box center [1116, 558] width 13 height 13
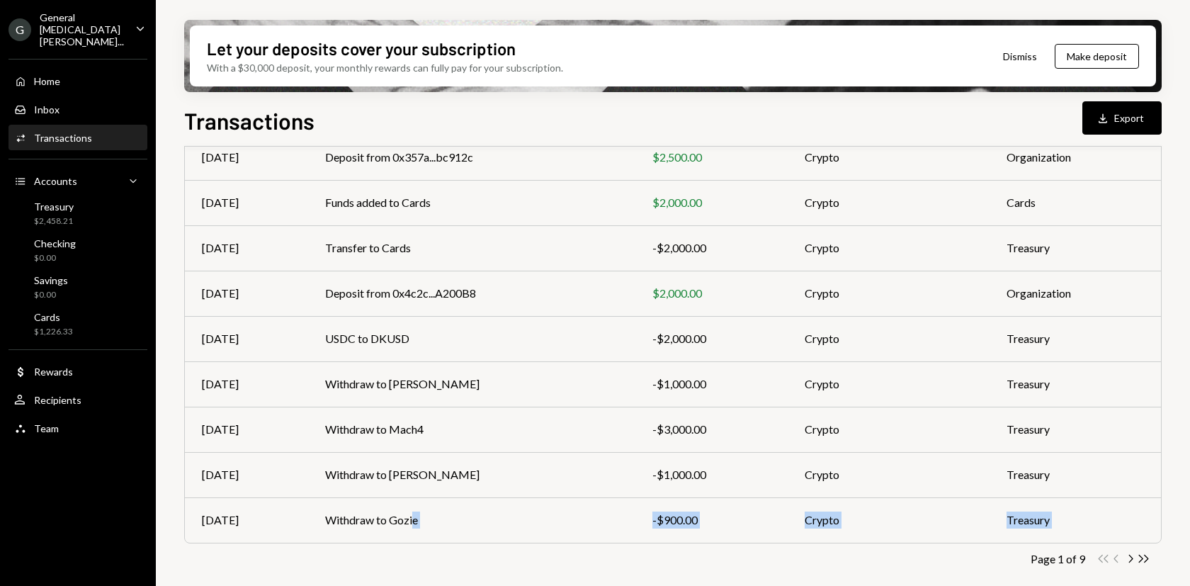
drag, startPoint x: 413, startPoint y: 520, endPoint x: 397, endPoint y: 550, distance: 34.5
click at [397, 550] on div "Transactions All Activity Action Chevron Down Status Chevron Down Account Chevr…" at bounding box center [672, 275] width 977 height 654
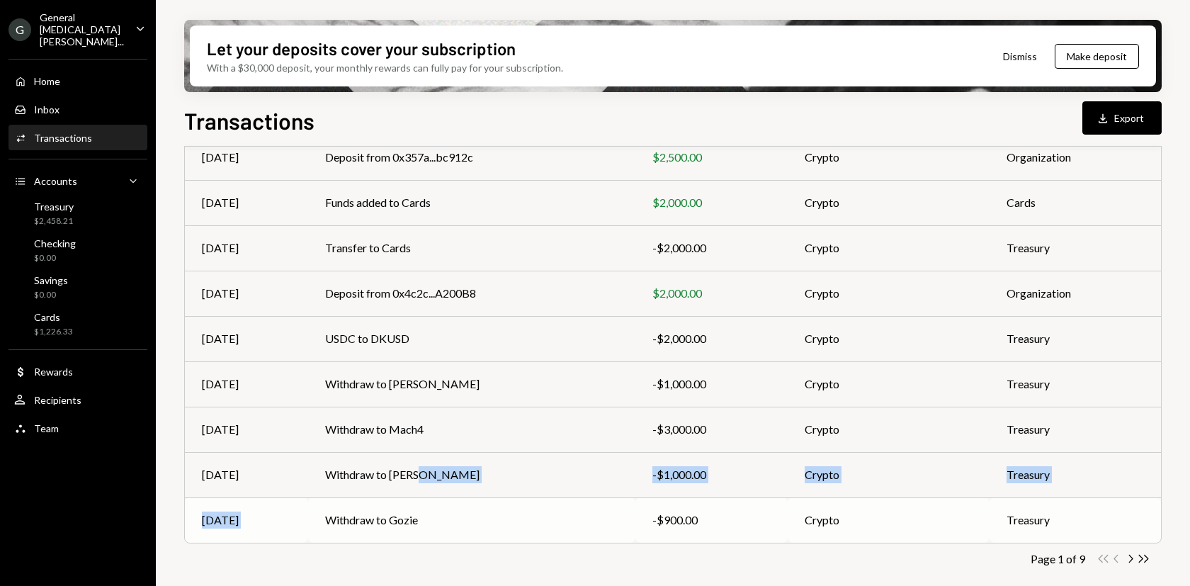
drag, startPoint x: 412, startPoint y: 476, endPoint x: 390, endPoint y: 505, distance: 36.4
click at [390, 505] on tbody "Aug 08 Dakota System -$45.00 – Treasury Aug 08 Deposit from 0x357a...bc912c $2,…" at bounding box center [673, 315] width 976 height 453
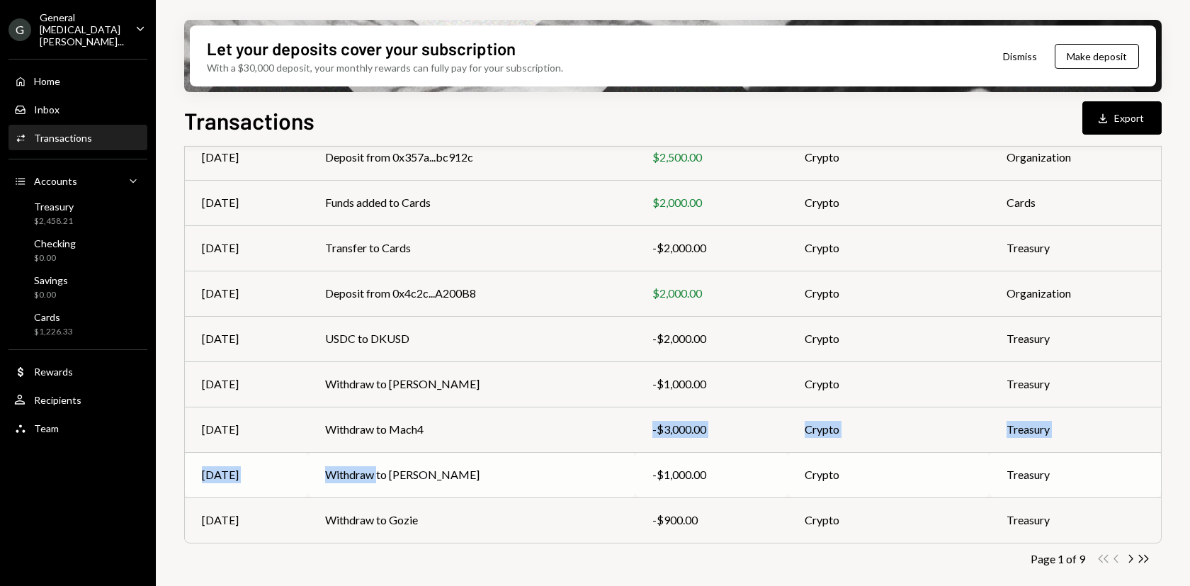
drag, startPoint x: 423, startPoint y: 438, endPoint x: 482, endPoint y: 448, distance: 59.5
click at [375, 479] on tbody "Aug 08 Dakota System -$45.00 – Treasury Aug 08 Deposit from 0x357a...bc912c $2,…" at bounding box center [673, 315] width 976 height 453
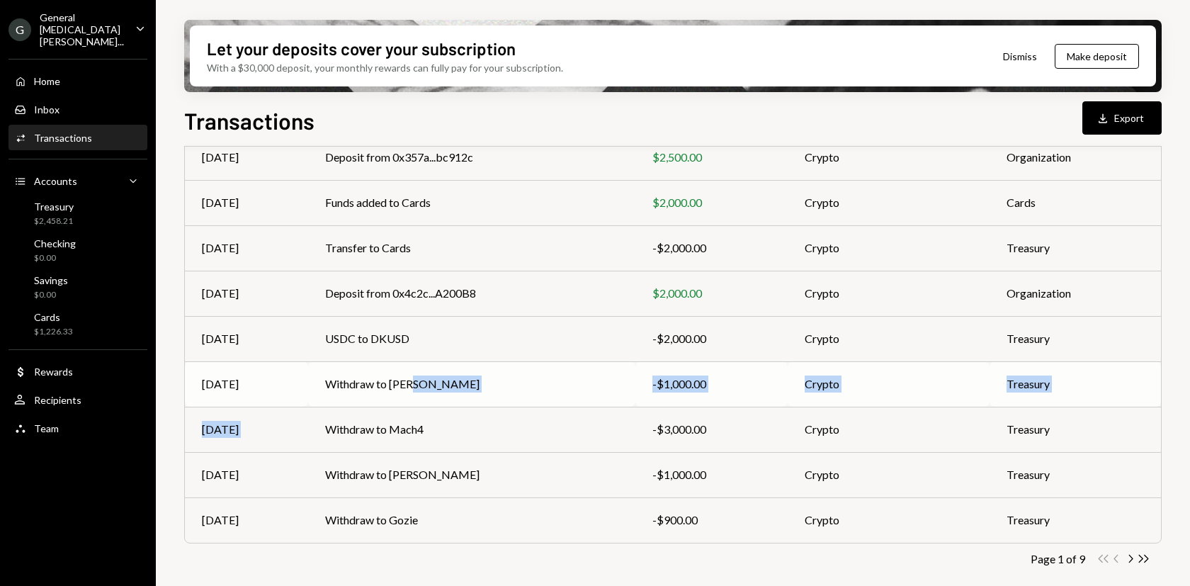
drag, startPoint x: 422, startPoint y: 385, endPoint x: 593, endPoint y: 395, distance: 171.0
click at [391, 417] on tbody "Aug 08 Dakota System -$45.00 – Treasury Aug 08 Deposit from 0x357a...bc912c $2,…" at bounding box center [673, 315] width 976 height 453
click at [1129, 559] on icon "Chevron Right" at bounding box center [1129, 558] width 13 height 13
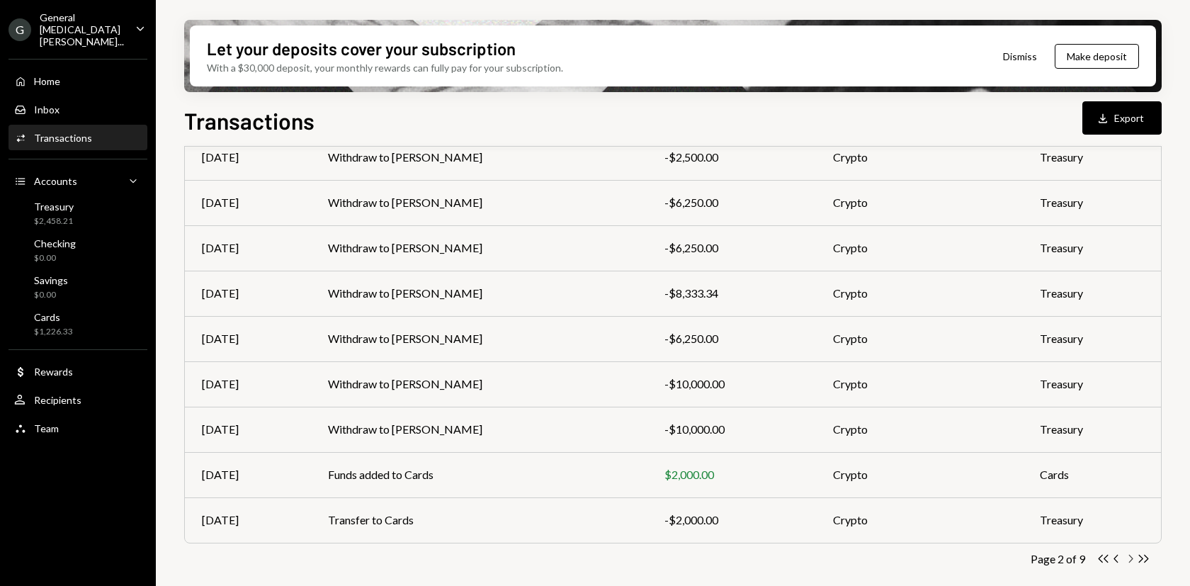
click at [1124, 559] on icon "Chevron Right" at bounding box center [1129, 558] width 13 height 13
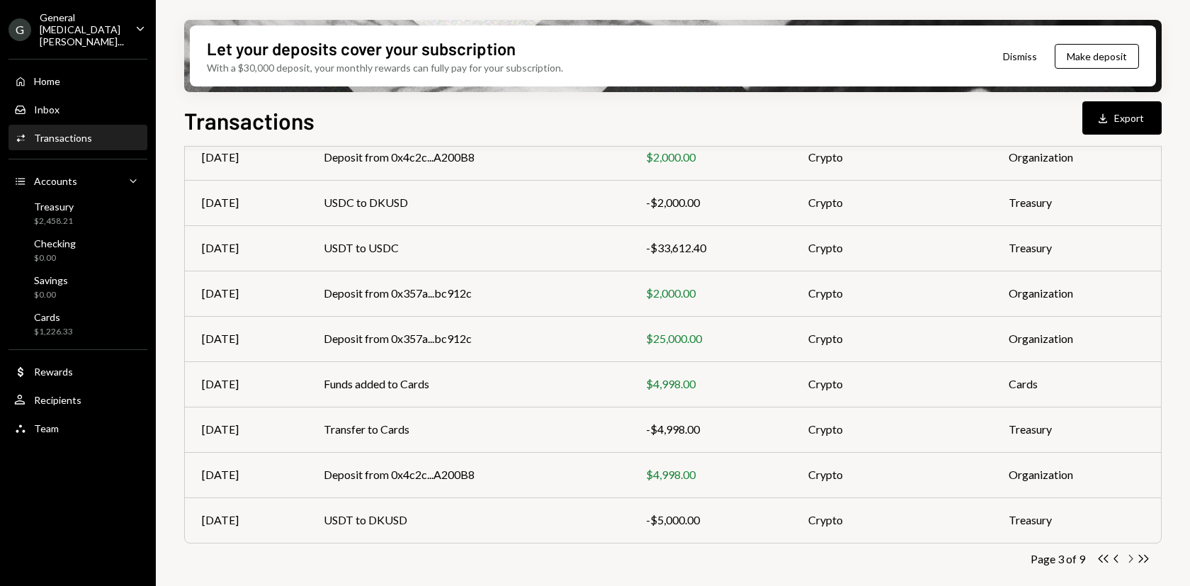
click at [1130, 562] on icon "Chevron Right" at bounding box center [1129, 558] width 13 height 13
